Goal: Check status: Check status

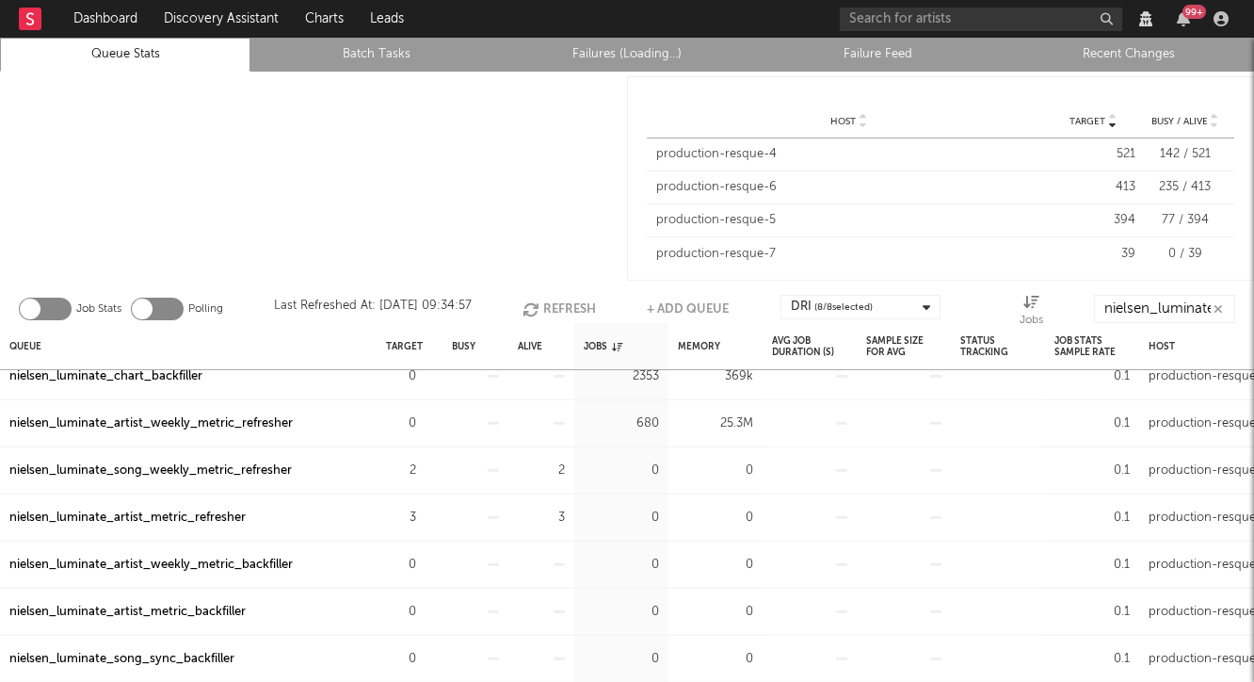
click at [233, 472] on div "nielsen_luminate_song_weekly_metric_refresher" at bounding box center [150, 470] width 282 height 23
click at [585, 225] on div at bounding box center [313, 179] width 627 height 214
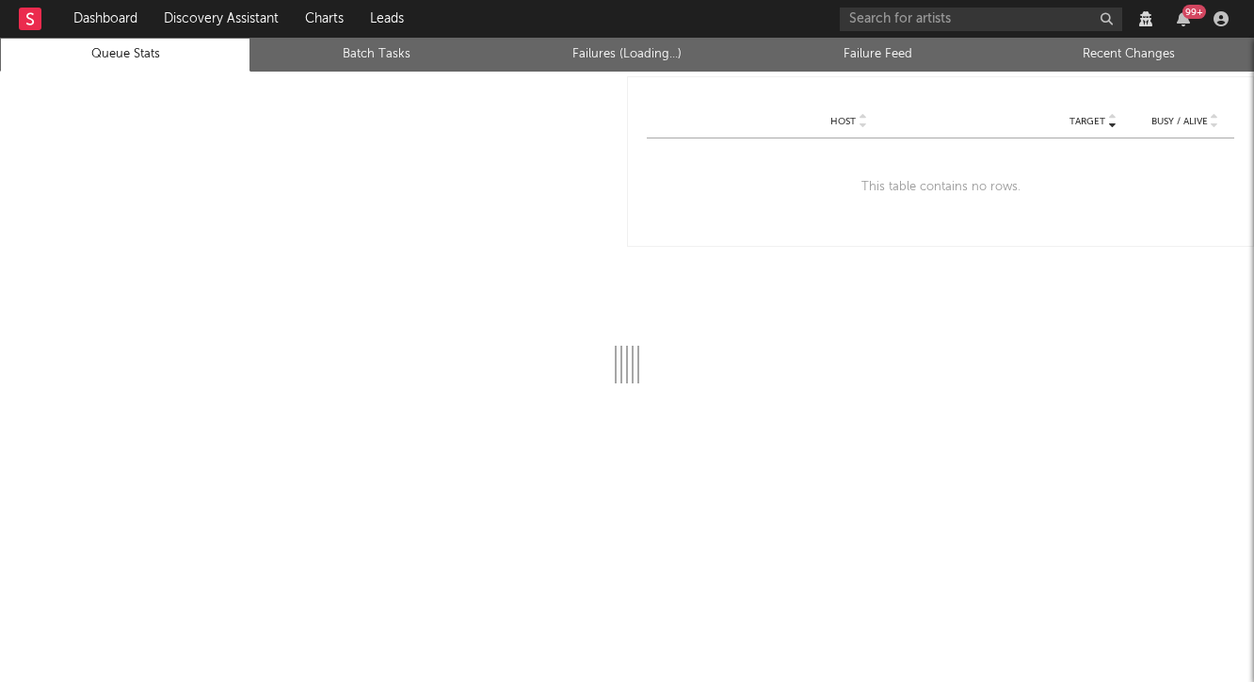
click at [1114, 53] on link "Recent Changes" at bounding box center [1129, 54] width 230 height 23
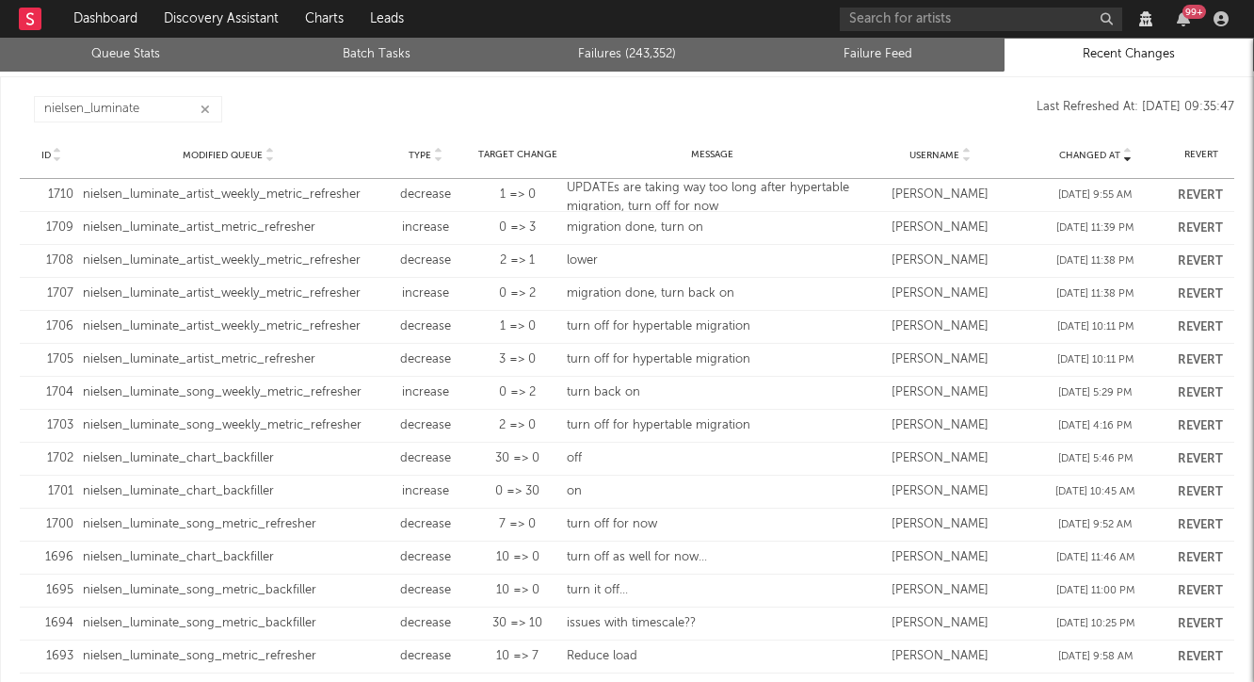
click at [128, 62] on link "Queue Stats" at bounding box center [125, 54] width 230 height 23
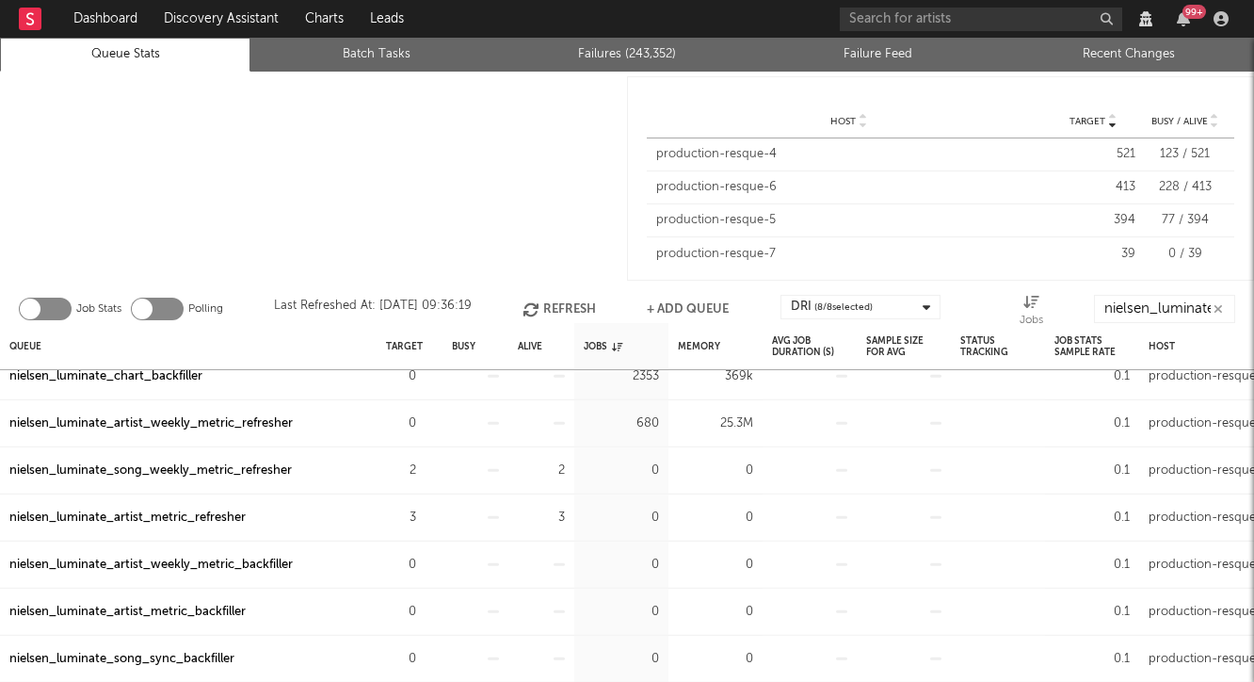
click at [227, 514] on div "nielsen_luminate_artist_metric_refresher" at bounding box center [127, 517] width 236 height 23
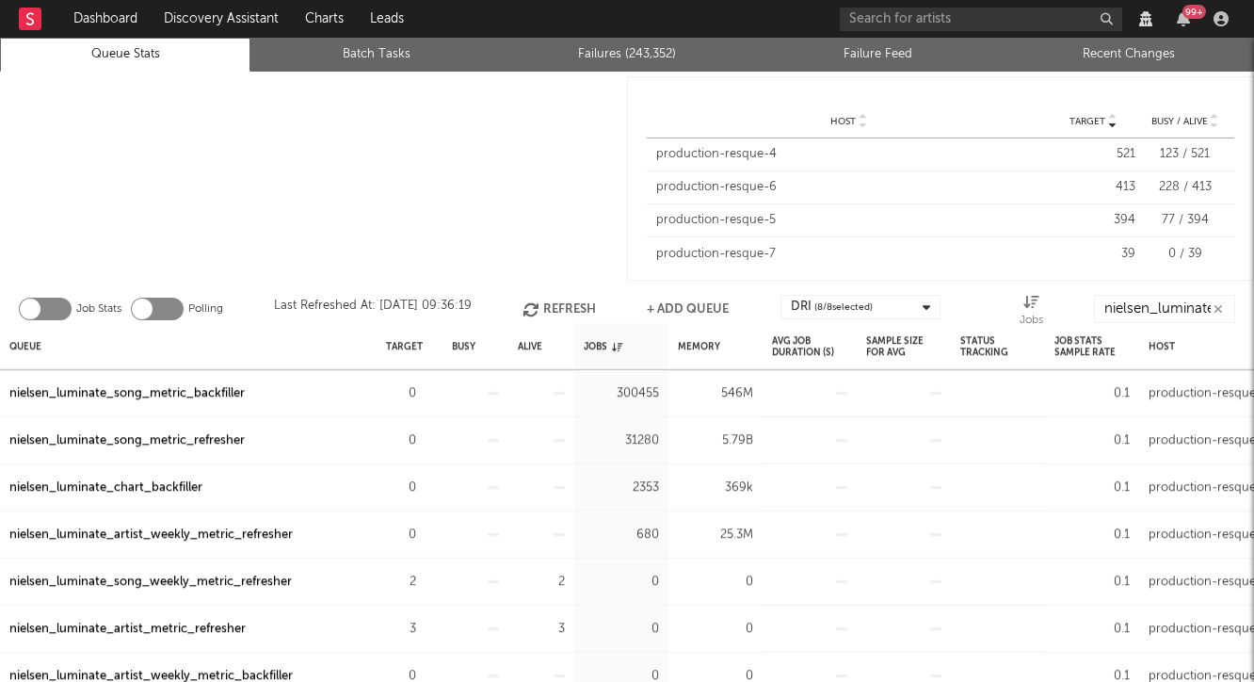
click at [221, 533] on div "nielsen_luminate_artist_weekly_metric_refresher" at bounding box center [150, 534] width 283 height 23
click at [507, 173] on div at bounding box center [313, 179] width 627 height 214
